Goal: Check status

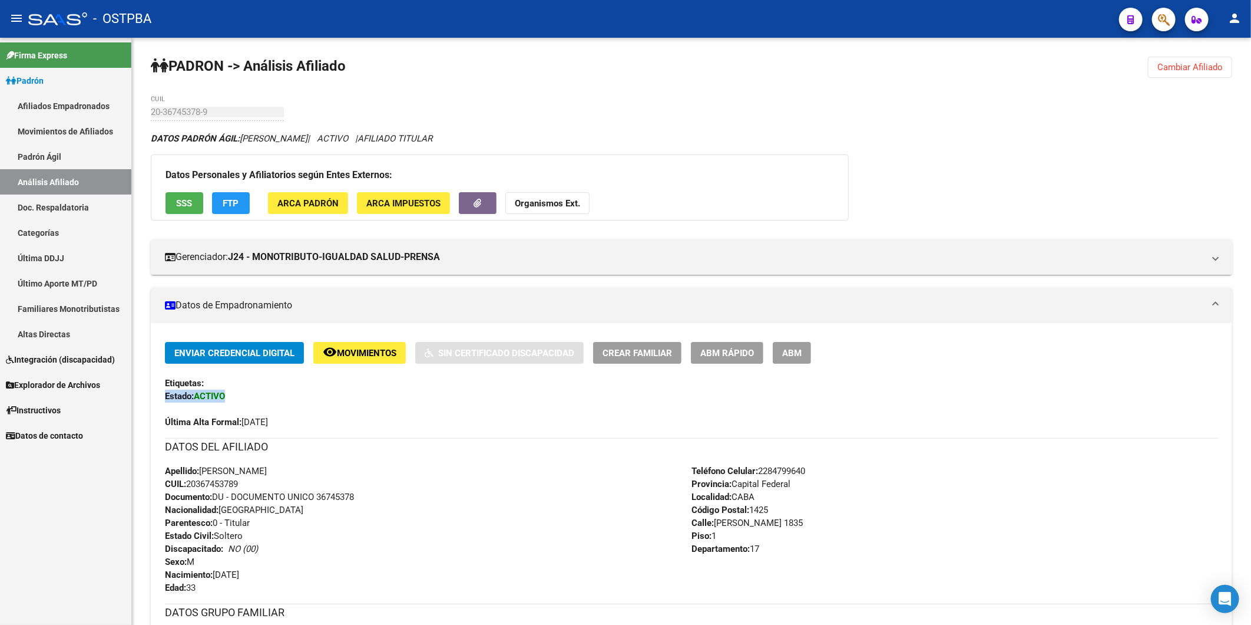
scroll to position [65, 0]
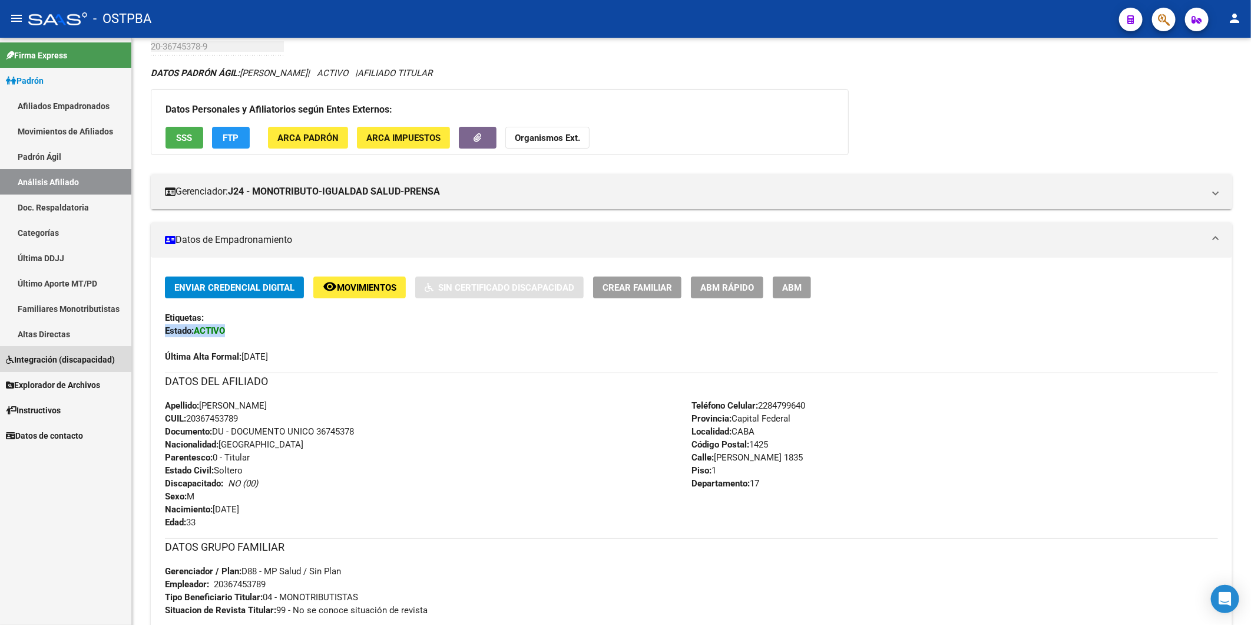
click at [8, 358] on icon at bounding box center [10, 359] width 8 height 8
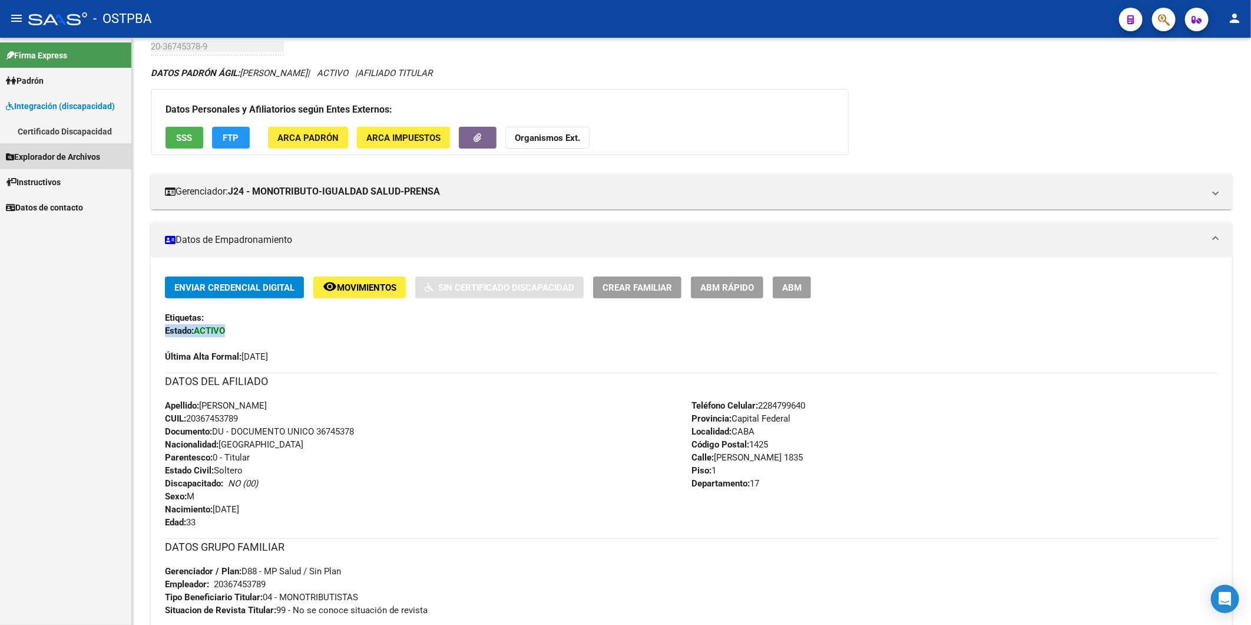
click at [10, 154] on icon at bounding box center [10, 157] width 8 height 8
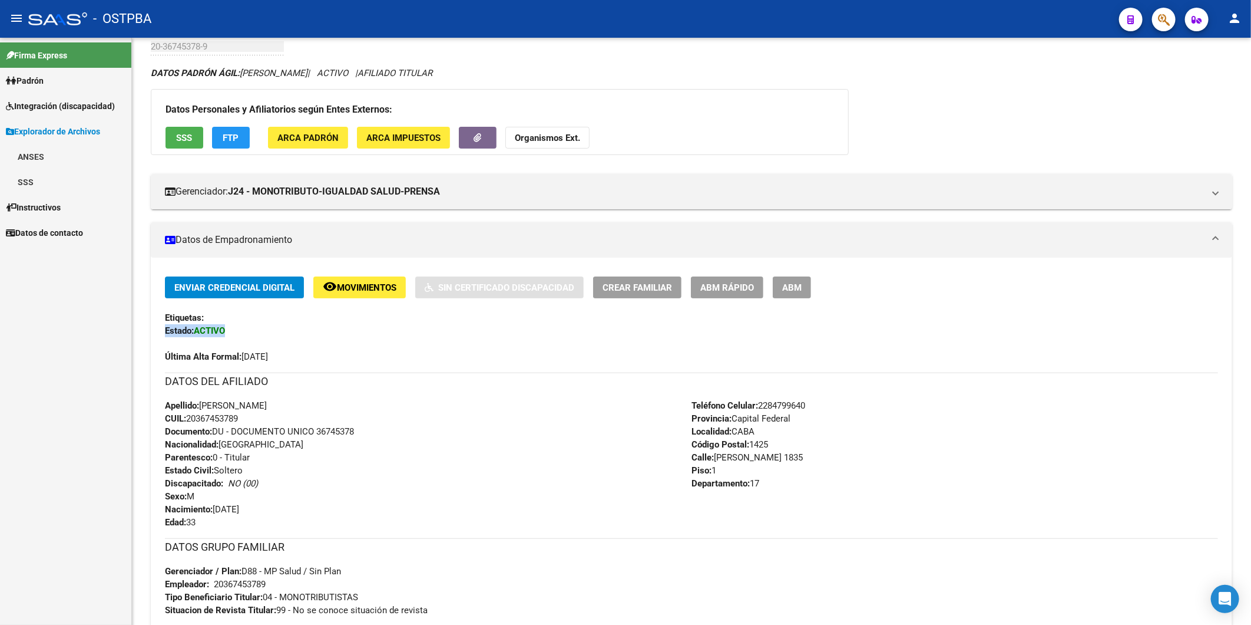
click at [15, 83] on icon at bounding box center [11, 81] width 11 height 8
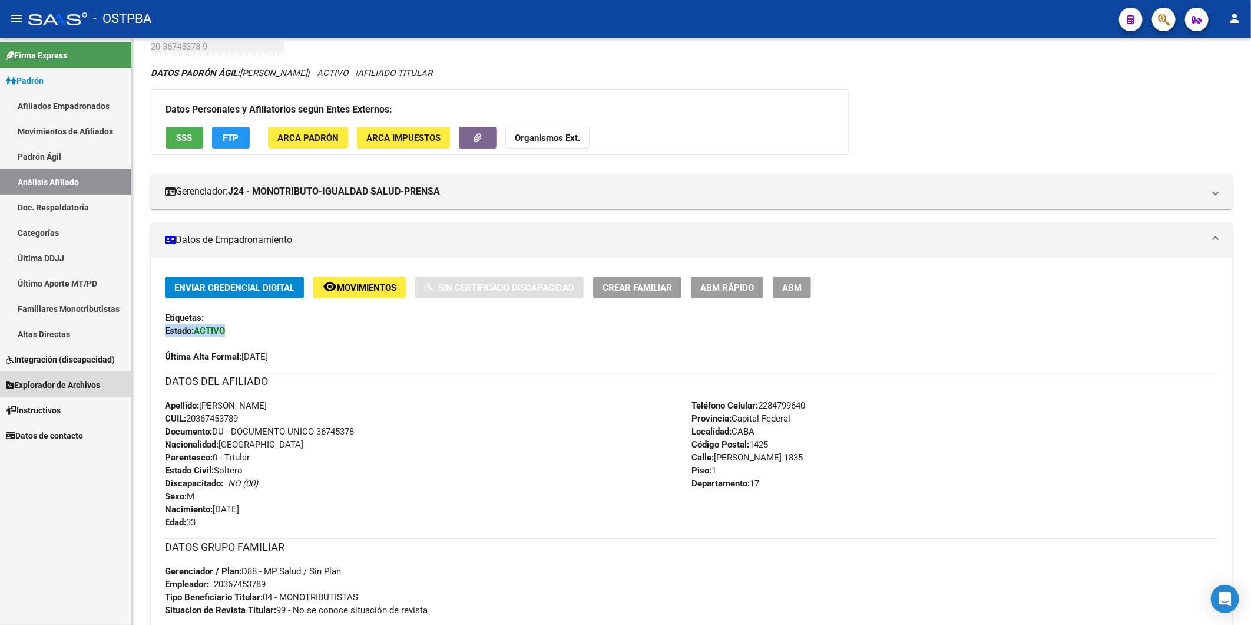
click at [61, 379] on span "Explorador de Archivos" at bounding box center [53, 384] width 94 height 13
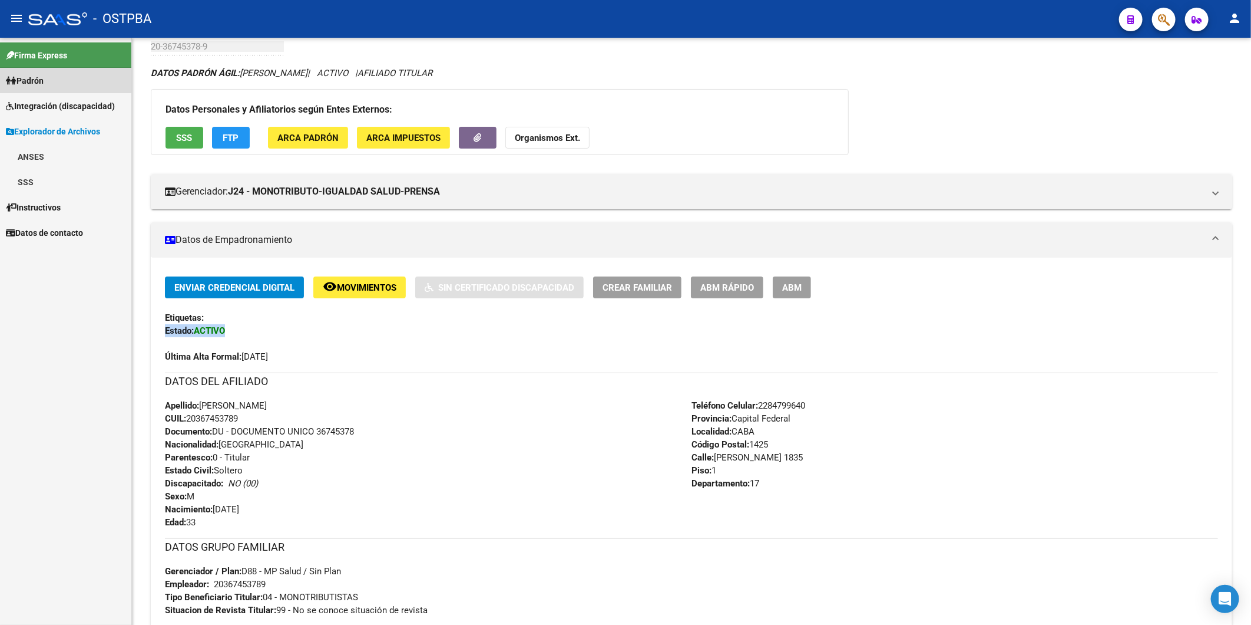
click at [39, 74] on span "Padrón" at bounding box center [25, 80] width 38 height 13
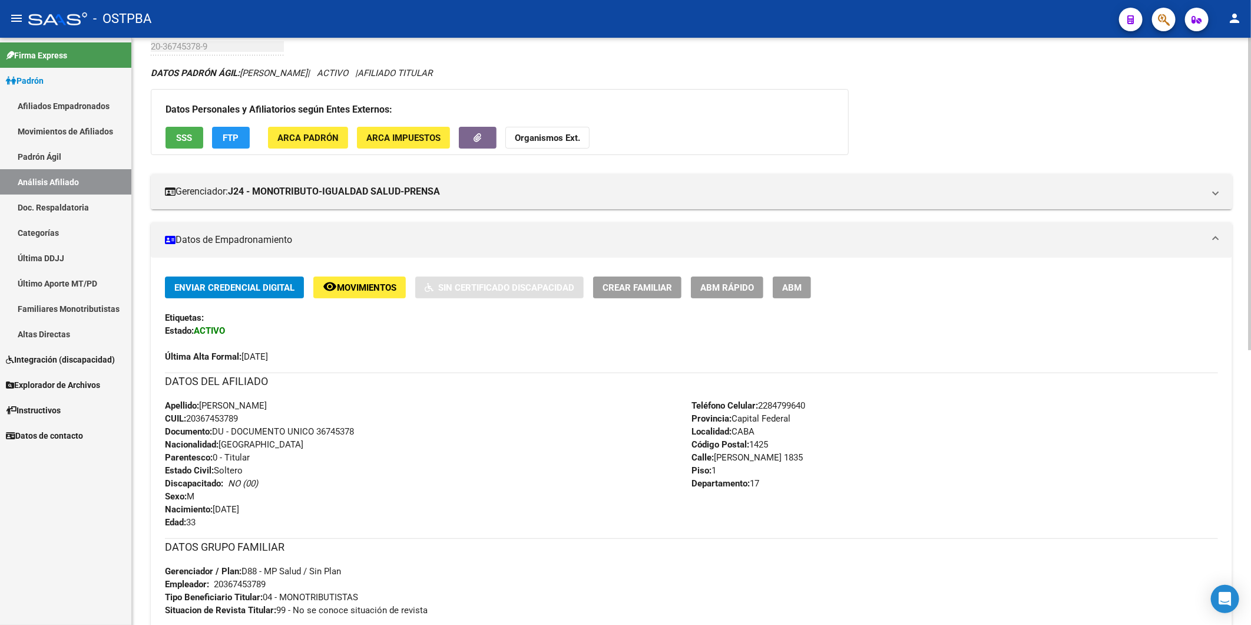
click at [496, 468] on div "Apellido: [PERSON_NAME] CUIL: 20367453789 Documento: DU - DOCUMENTO UNICO 36745…" at bounding box center [428, 464] width 527 height 130
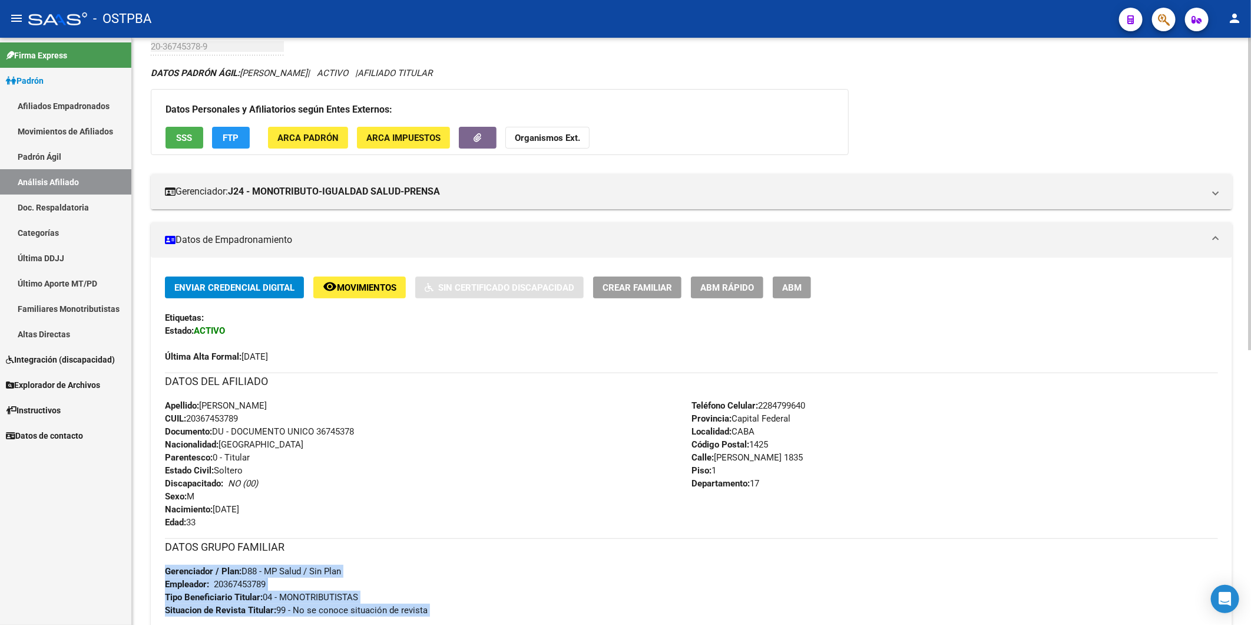
click at [1162, 520] on div "Enviar Credencial Digital remove_red_eye Movimientos Sin Certificado Discapacid…" at bounding box center [691, 467] width 1053 height 382
